Goal: Find specific page/section: Find specific page/section

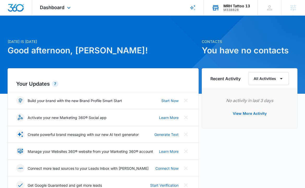
click at [243, 11] on div "MRH Tattoo 13 M338828 Your Accounts View All" at bounding box center [231, 7] width 54 height 15
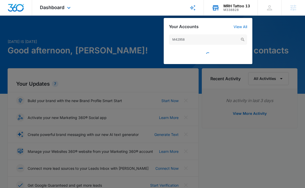
type input "M42958"
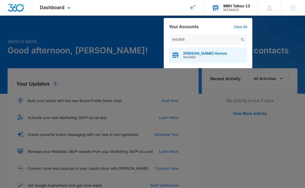
click at [186, 57] on span "M42958" at bounding box center [205, 57] width 44 height 4
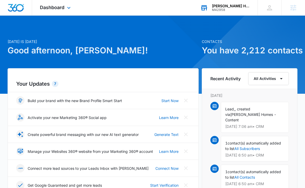
click at [54, 13] on div "Dashboard Apps Reputation Forms CRM Email Social Content Ads Intelligence Files…" at bounding box center [56, 7] width 48 height 15
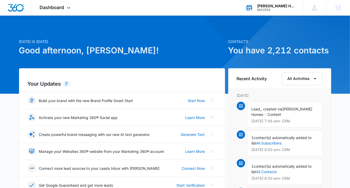
click at [275, 8] on div "[PERSON_NAME] Homes" at bounding box center [276, 6] width 38 height 4
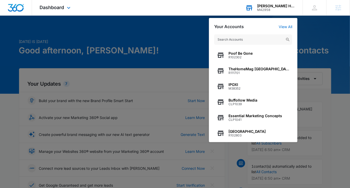
click at [238, 42] on input "text" at bounding box center [253, 39] width 78 height 10
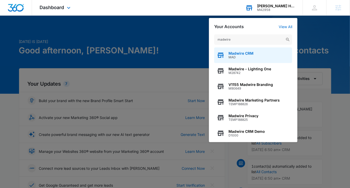
type input "madwire"
click at [236, 61] on div "Madwire CRM MAD" at bounding box center [253, 55] width 78 height 16
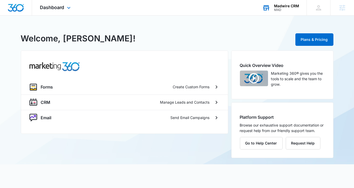
click at [65, 12] on div "Dashboard Apps Forms CRM Email Settings" at bounding box center [56, 7] width 48 height 15
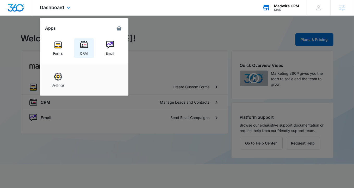
click at [84, 51] on div "CRM" at bounding box center [84, 52] width 8 height 7
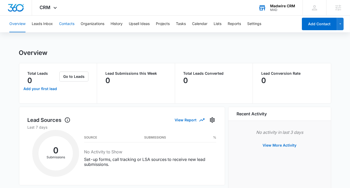
click at [69, 27] on button "Contacts" at bounding box center [66, 24] width 15 height 17
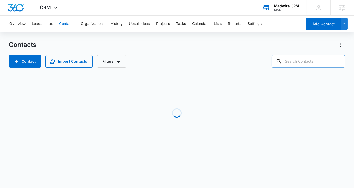
click at [321, 59] on input "text" at bounding box center [308, 61] width 73 height 13
paste input "M42958"
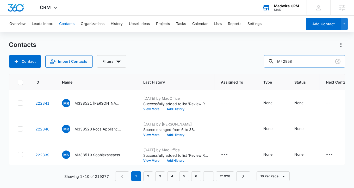
type input "M42958"
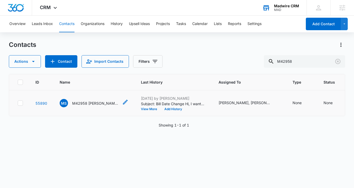
click at [63, 102] on span "MS" at bounding box center [64, 103] width 8 height 8
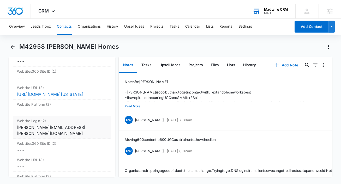
scroll to position [2086, 0]
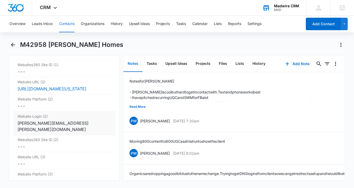
click at [65, 122] on div "payton.williams@madwire.com" at bounding box center [64, 126] width 94 height 13
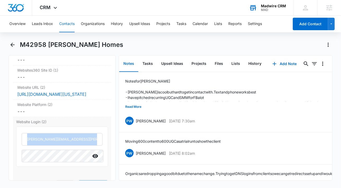
scroll to position [2091, 0]
